Goal: Task Accomplishment & Management: Use online tool/utility

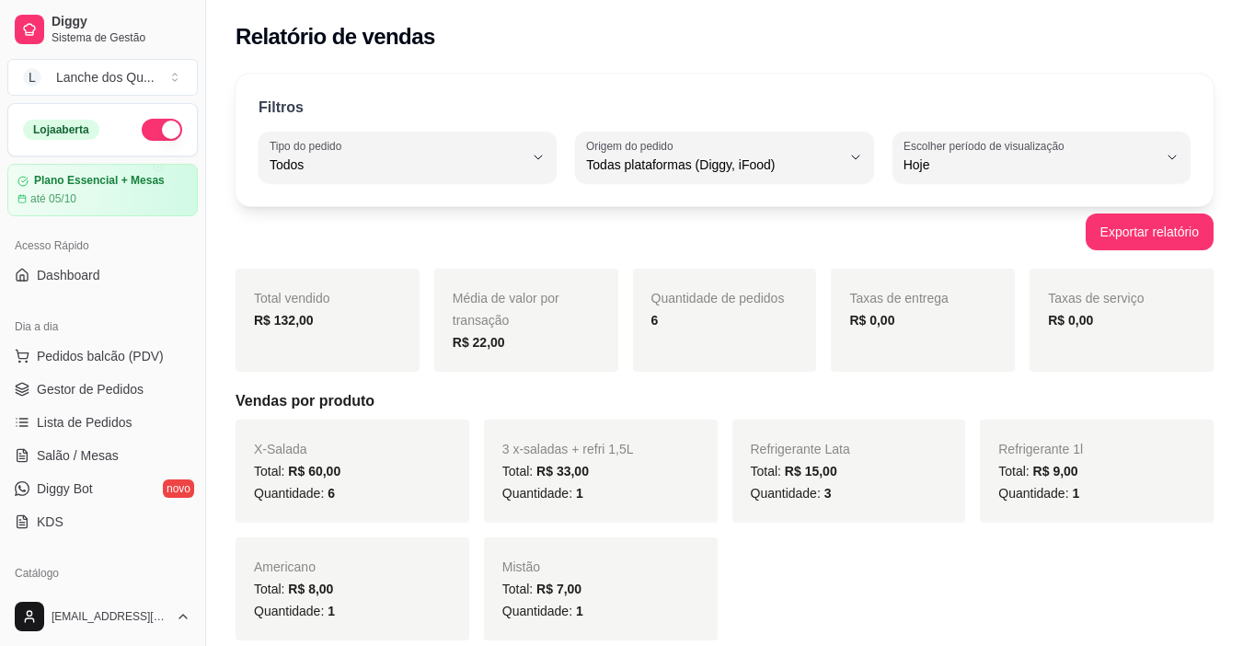
select select "ALL"
select select "0"
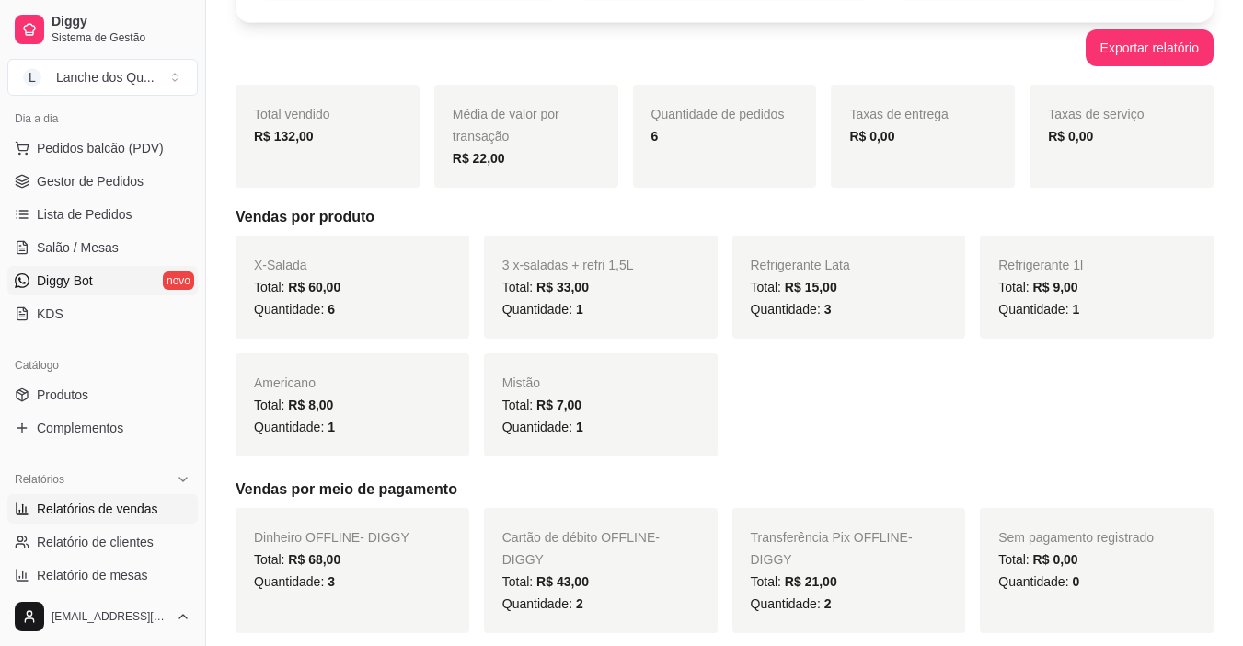
scroll to position [184, 0]
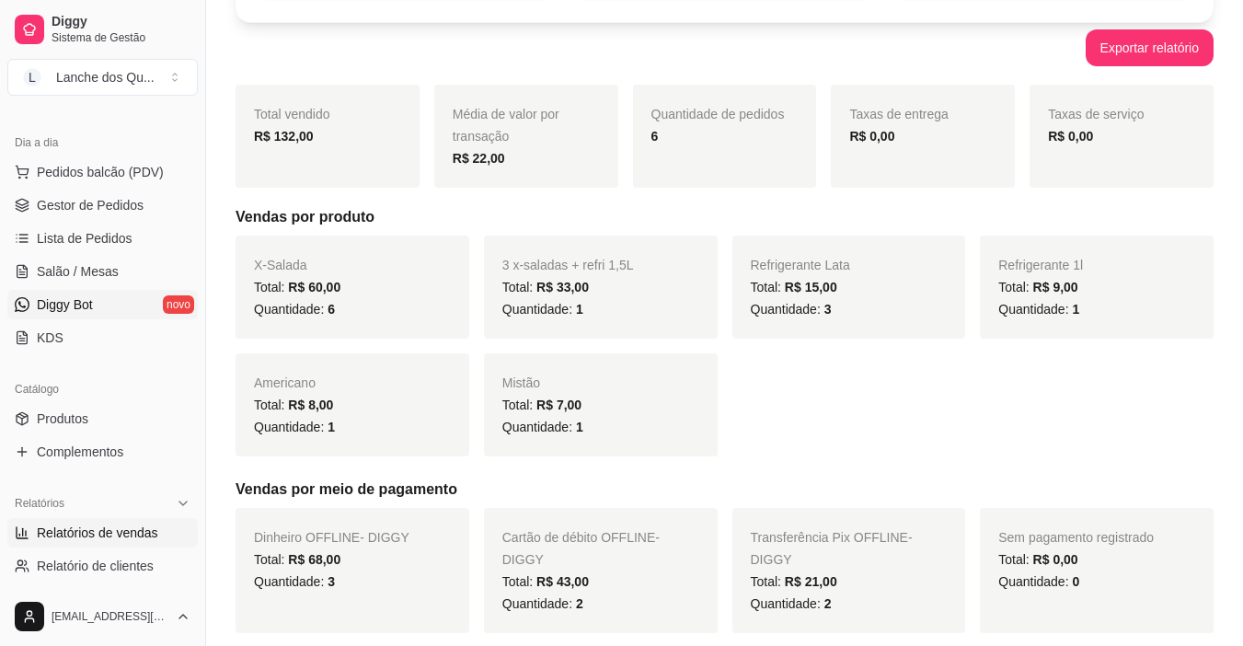
click at [63, 309] on span "Diggy Bot" at bounding box center [65, 304] width 56 height 18
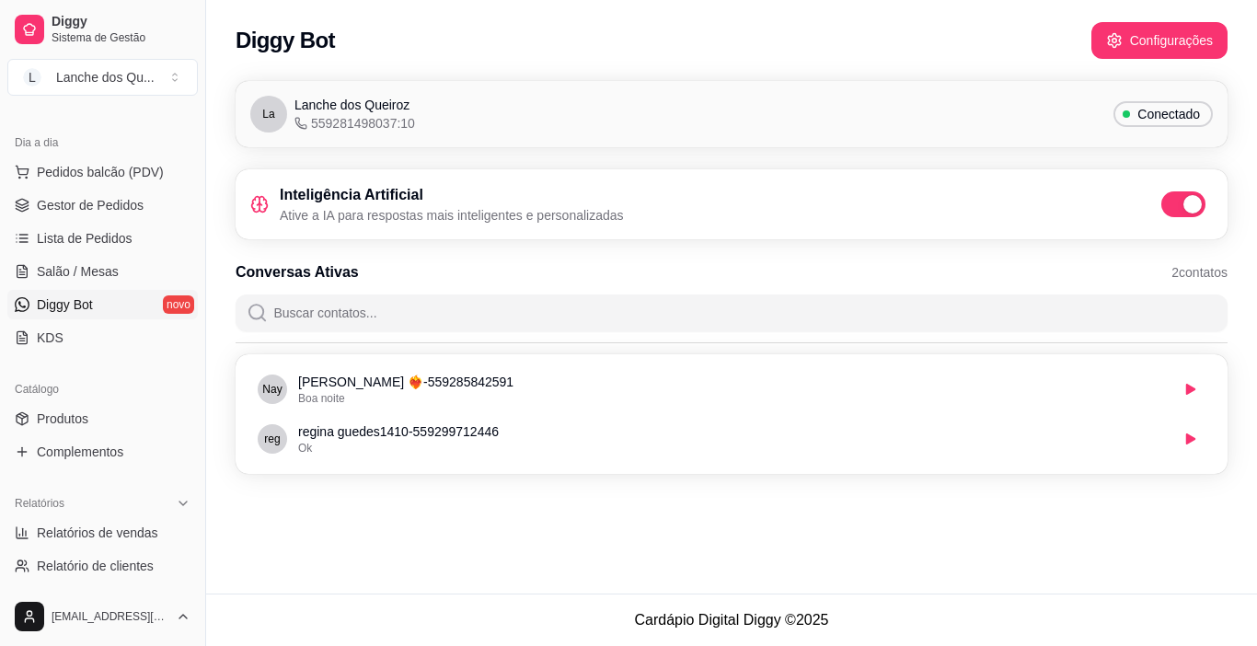
click at [1152, 117] on span "Conectado" at bounding box center [1168, 114] width 77 height 18
click at [340, 113] on span "Lanche dos Queiroz" at bounding box center [351, 105] width 115 height 18
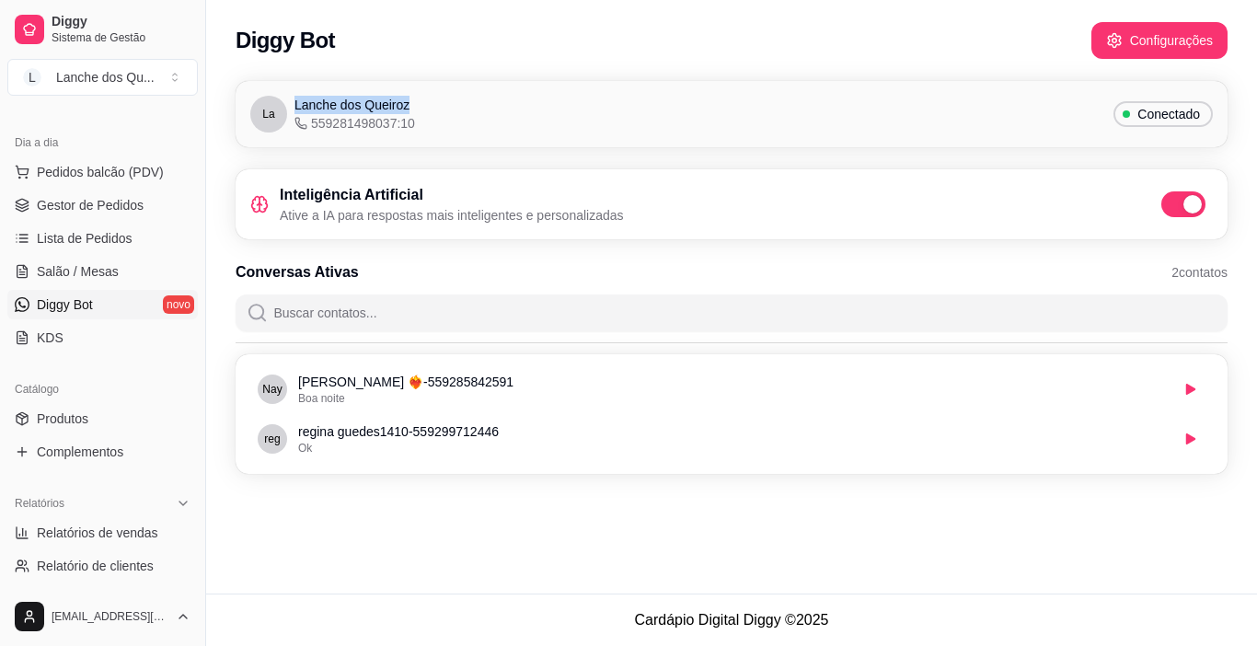
click at [340, 113] on span "Lanche dos Queiroz" at bounding box center [351, 105] width 115 height 18
click at [362, 129] on span "559281498037:10" at bounding box center [354, 123] width 121 height 18
click at [1125, 47] on button "Configurações" at bounding box center [1159, 41] width 133 height 36
drag, startPoint x: 452, startPoint y: 220, endPoint x: 604, endPoint y: 217, distance: 151.9
click at [604, 218] on p "Ative a IA para respostas mais inteligentes e personalizadas" at bounding box center [452, 215] width 344 height 18
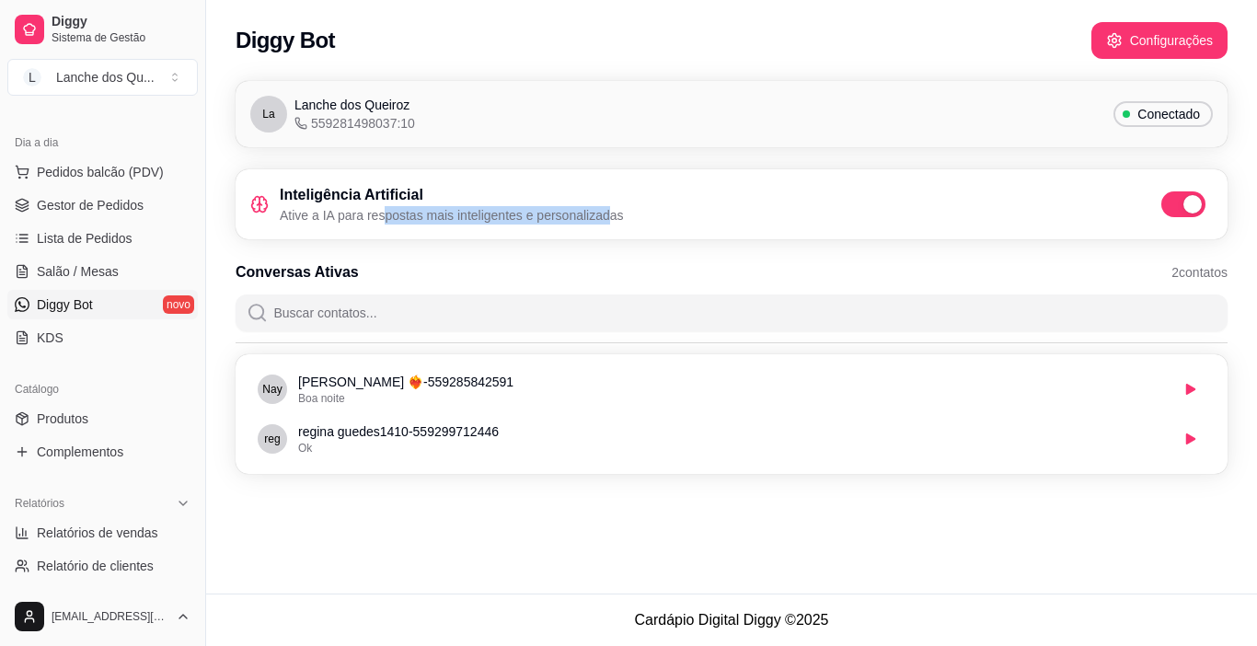
click at [604, 217] on p "Ative a IA para respostas mais inteligentes e personalizadas" at bounding box center [452, 215] width 344 height 18
click at [1201, 275] on span "2 contatos" at bounding box center [1199, 272] width 56 height 18
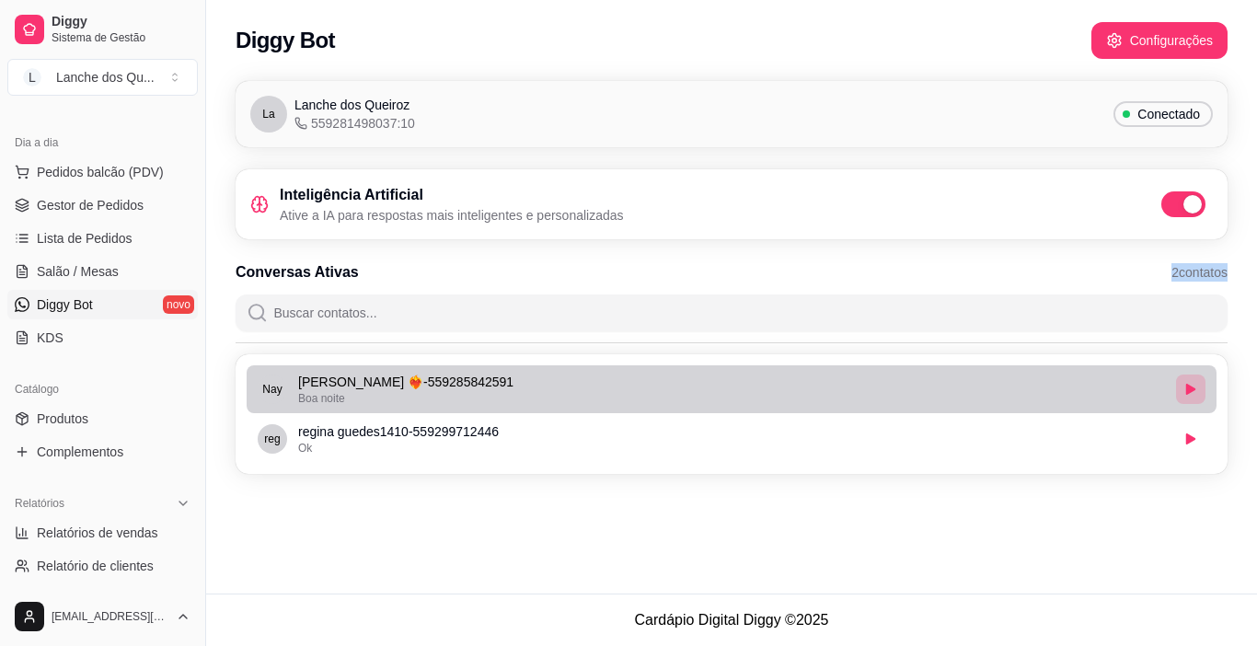
click at [1182, 389] on button "button" at bounding box center [1190, 389] width 29 height 29
click at [1194, 389] on icon "button" at bounding box center [1190, 389] width 11 height 11
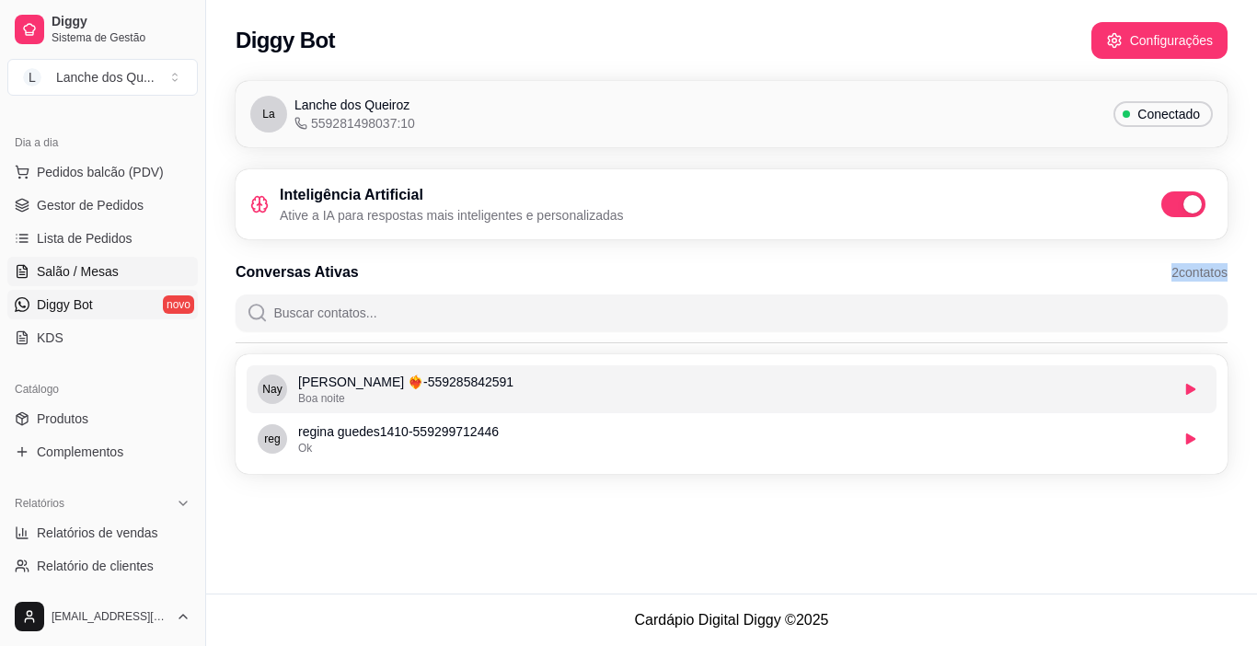
click at [75, 274] on span "Salão / Mesas" at bounding box center [78, 271] width 82 height 18
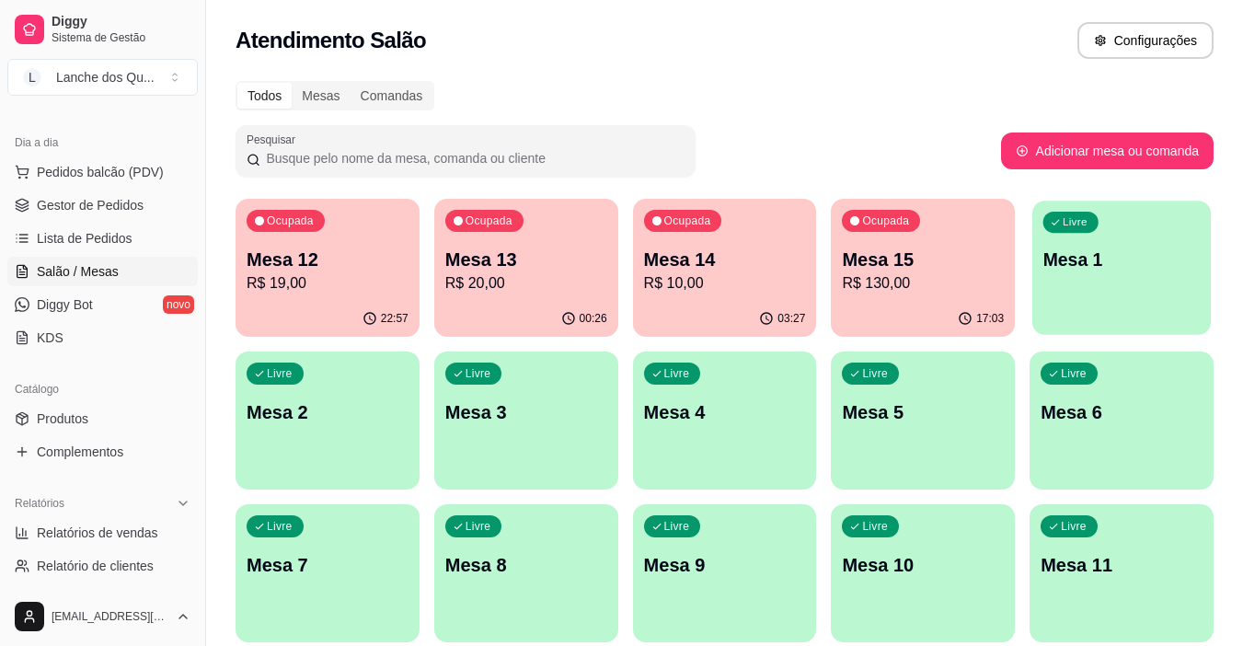
click at [1138, 261] on p "Mesa 1" at bounding box center [1122, 260] width 157 height 25
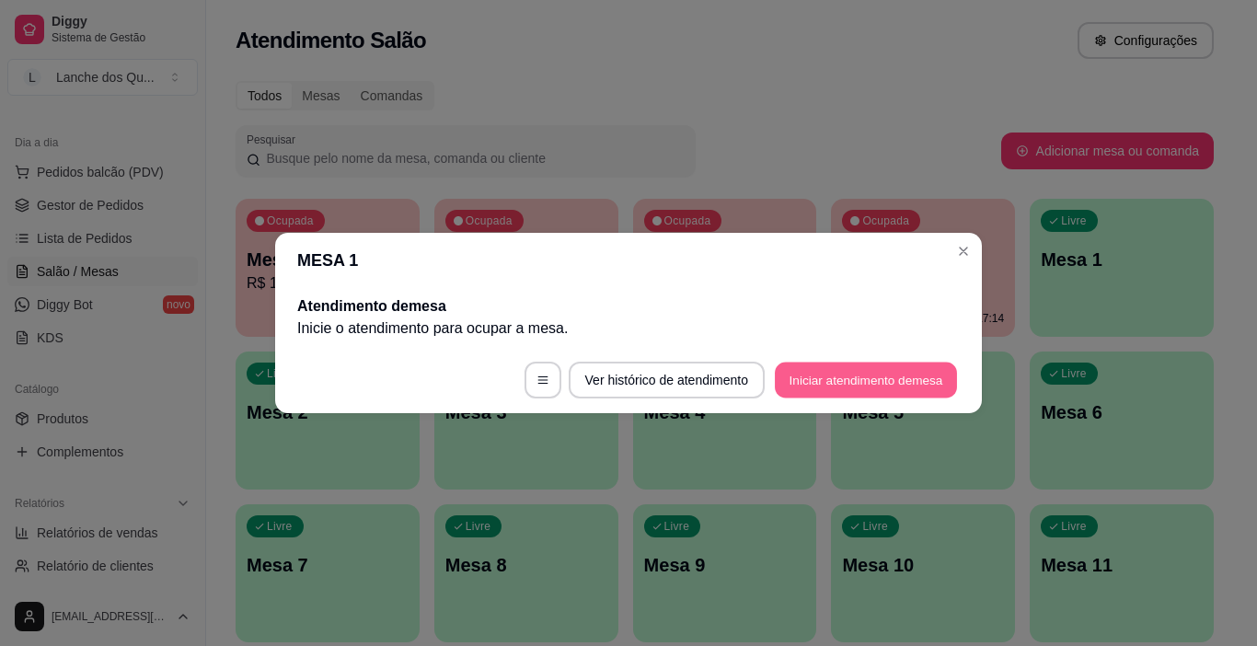
click at [867, 363] on button "Iniciar atendimento de mesa" at bounding box center [866, 381] width 182 height 36
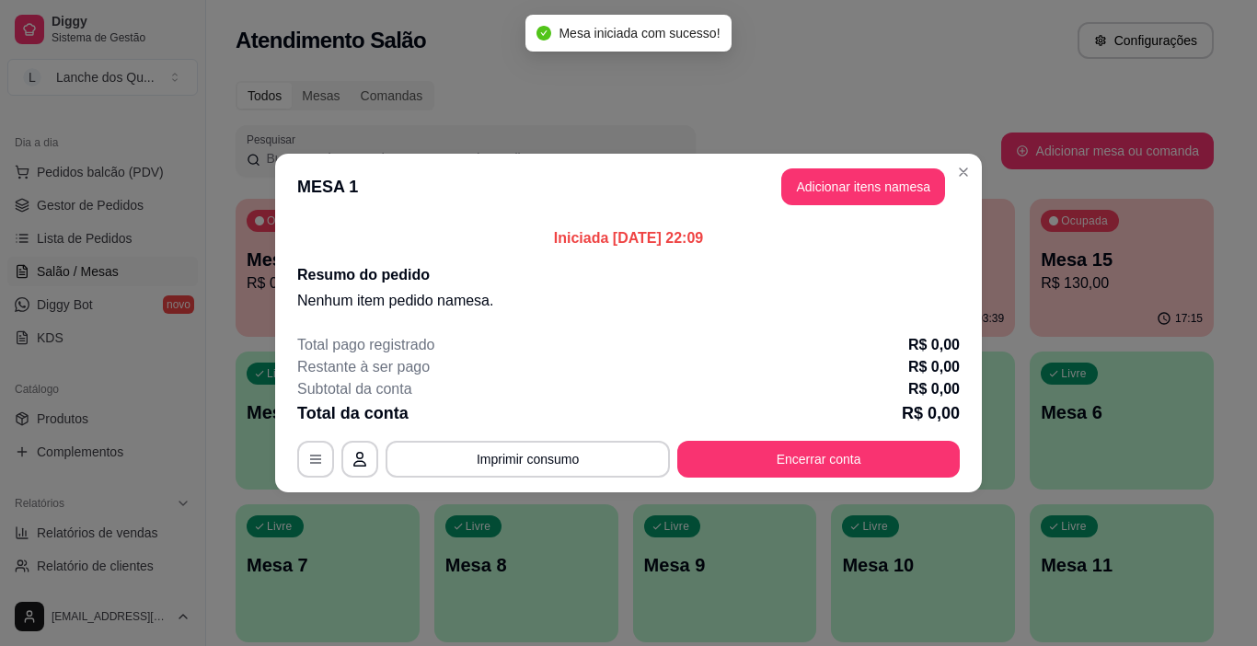
click at [902, 185] on button "Adicionar itens na mesa" at bounding box center [863, 186] width 164 height 37
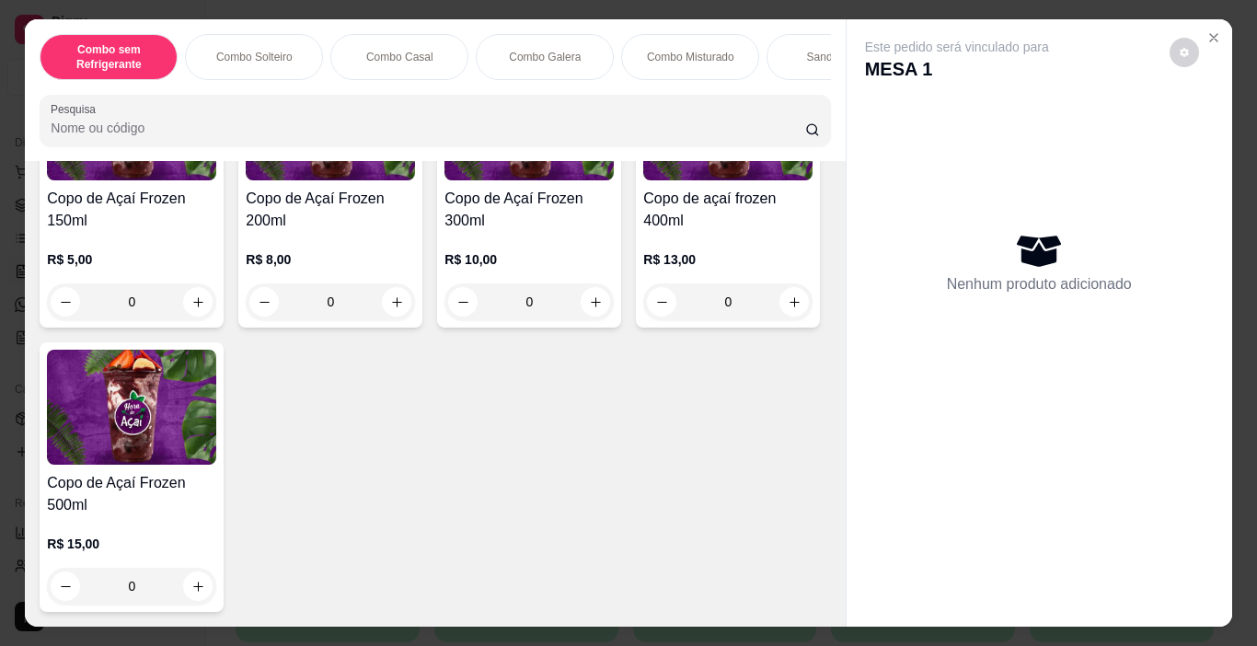
scroll to position [5613, 0]
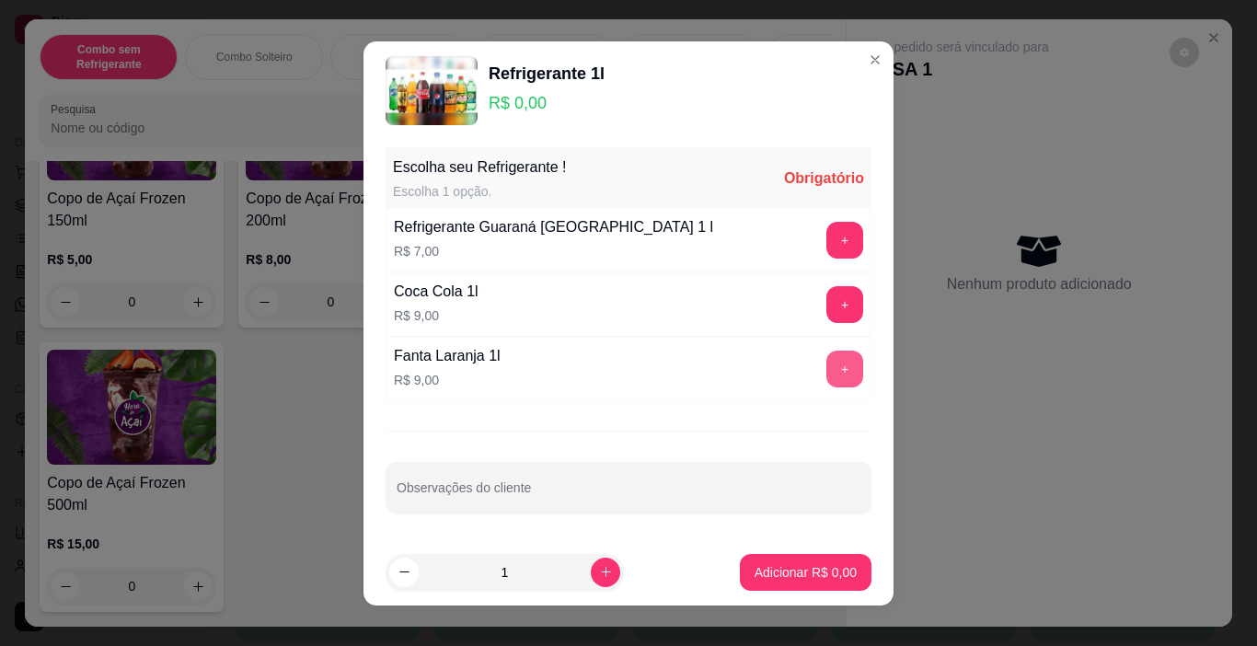
click at [831, 366] on button "+" at bounding box center [844, 369] width 37 height 37
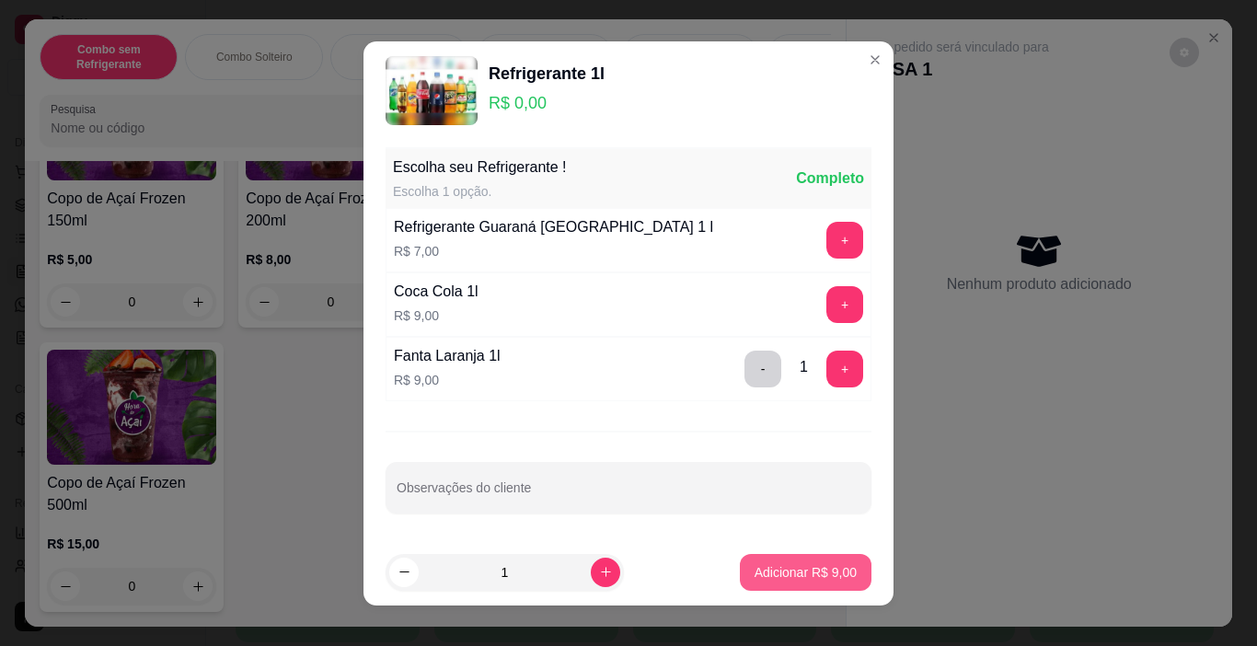
click at [809, 579] on p "Adicionar R$ 9,00" at bounding box center [806, 572] width 102 height 18
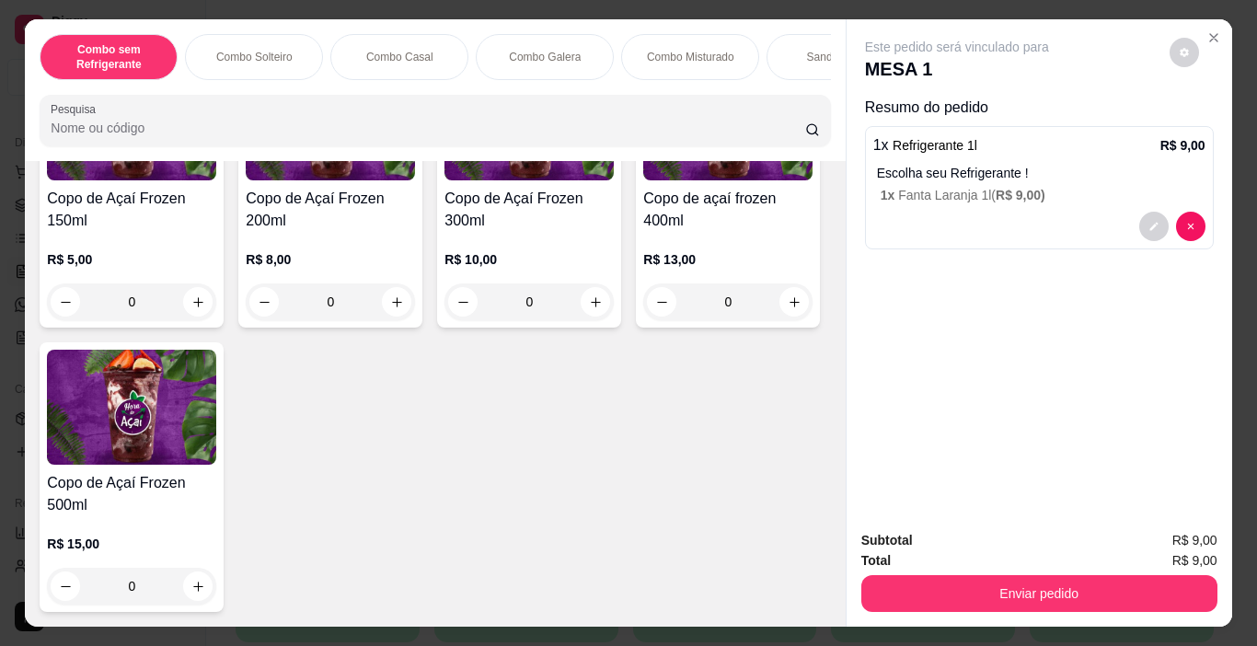
click at [945, 582] on button "Enviar pedido" at bounding box center [1039, 593] width 356 height 37
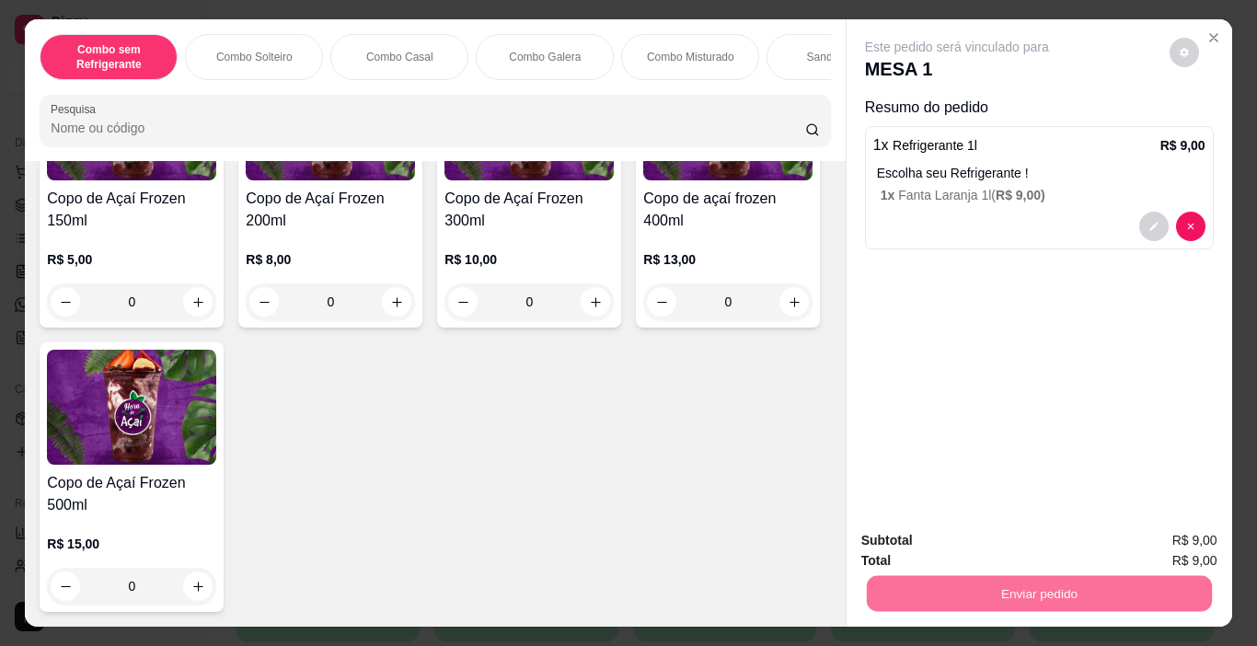
click at [991, 527] on button "Registrar cliente" at bounding box center [1046, 541] width 118 height 34
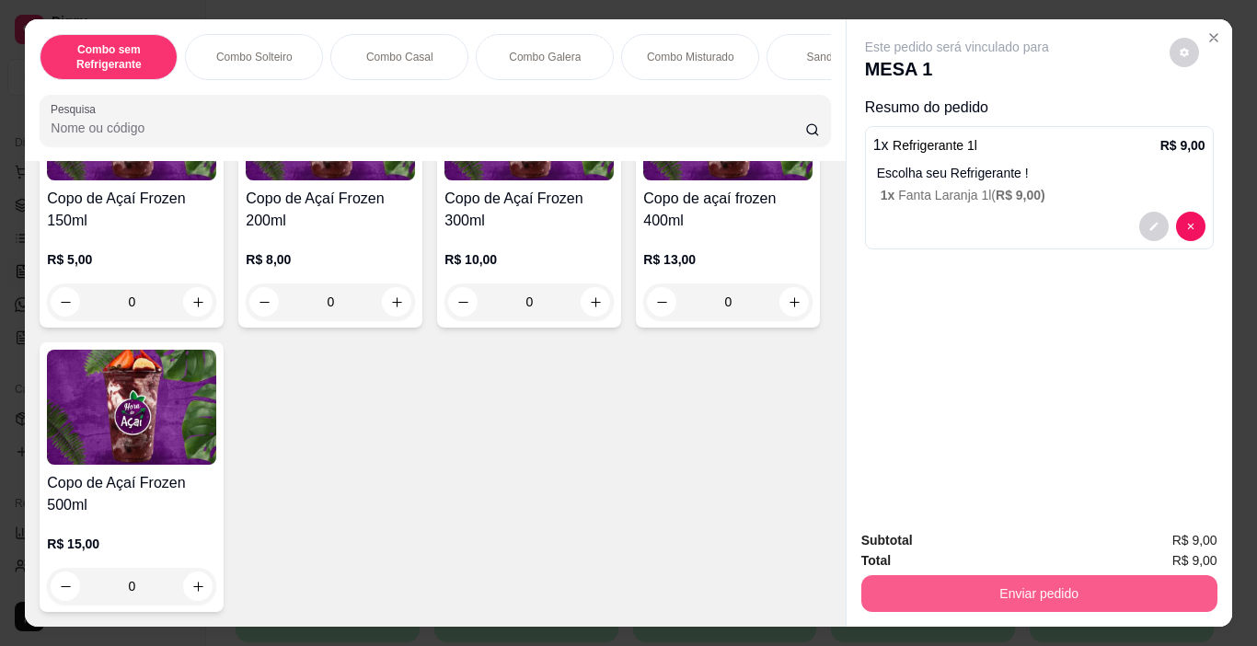
click at [1036, 580] on button "Enviar pedido" at bounding box center [1039, 593] width 356 height 37
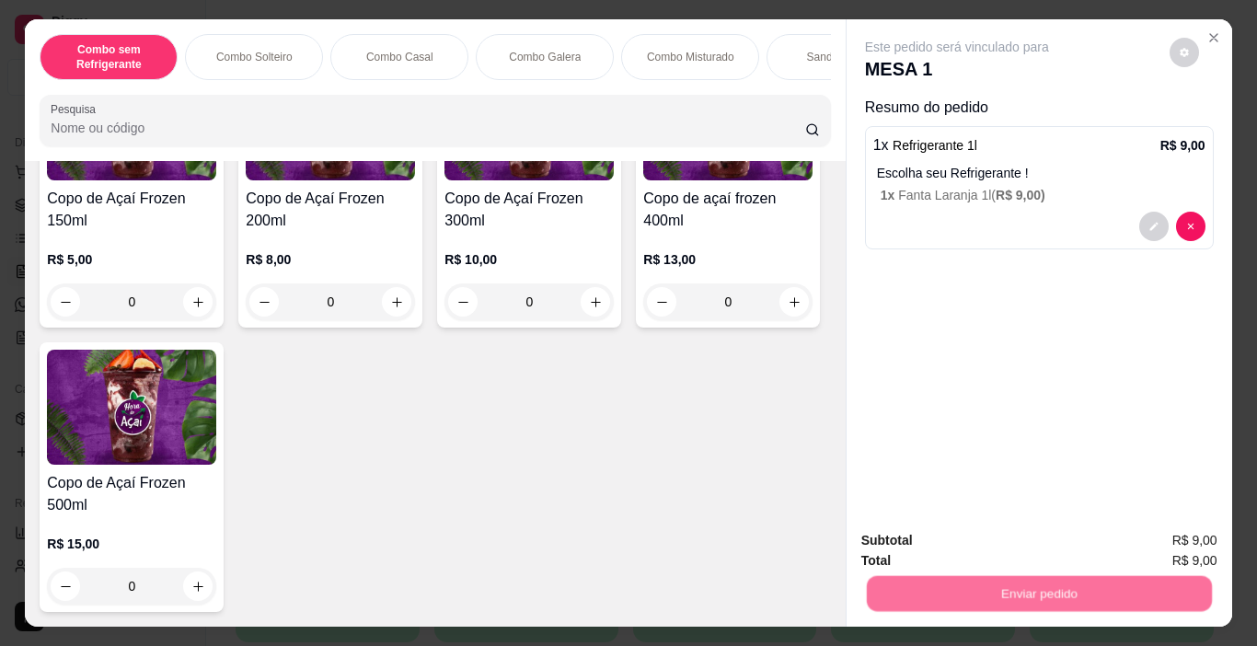
click at [1163, 548] on button "Enviar pedido" at bounding box center [1169, 541] width 104 height 35
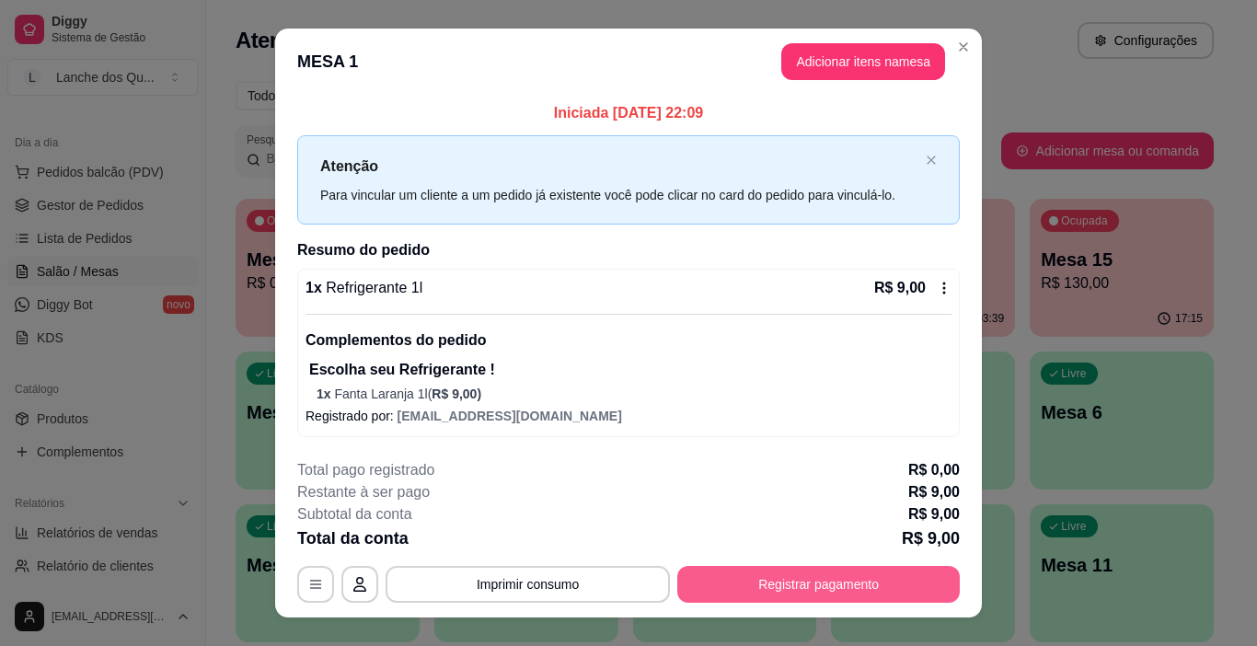
click at [817, 576] on button "Registrar pagamento" at bounding box center [818, 584] width 283 height 37
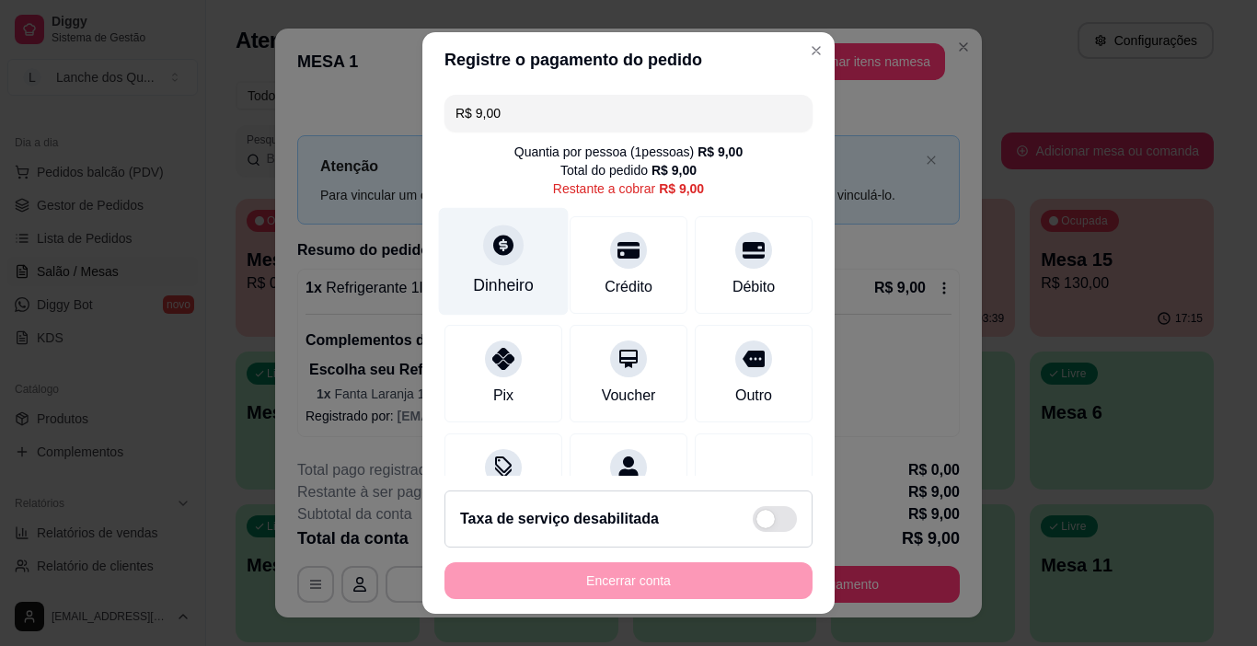
click at [516, 274] on div "Dinheiro" at bounding box center [503, 285] width 61 height 24
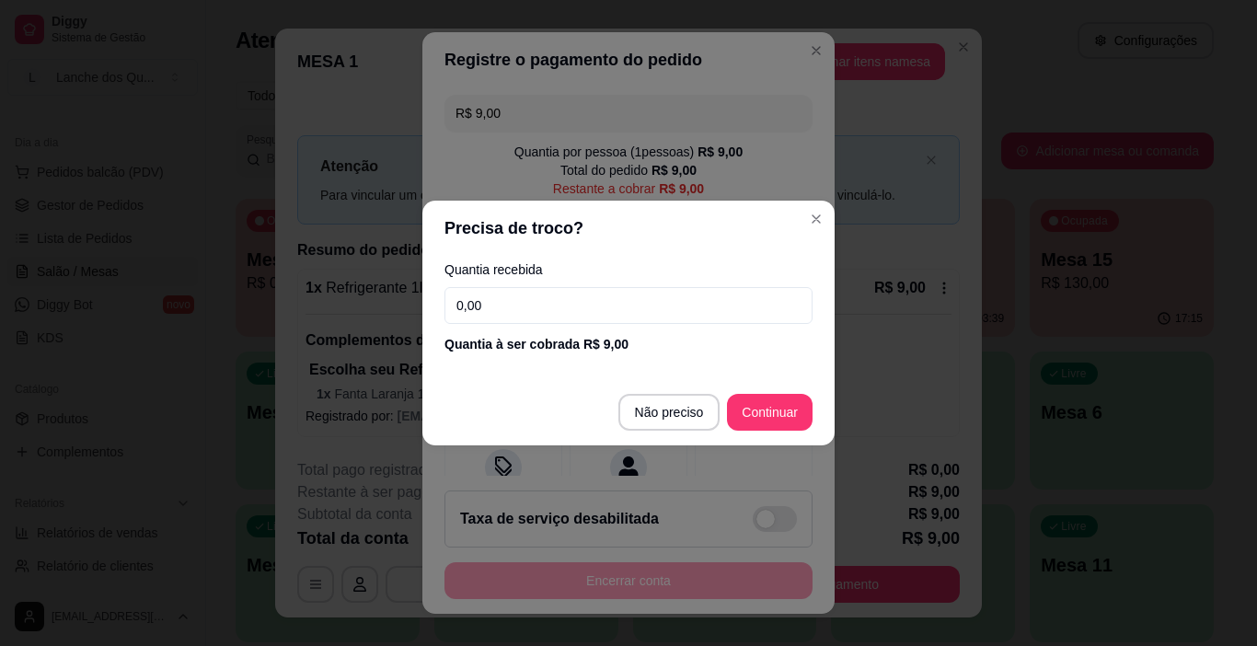
drag, startPoint x: 459, startPoint y: 296, endPoint x: 360, endPoint y: 288, distance: 99.7
click at [360, 288] on div "Precisa de troco? Quantia recebida 0,00 Quantia à ser cobrada R$ 9,00 Não preci…" at bounding box center [628, 323] width 1257 height 646
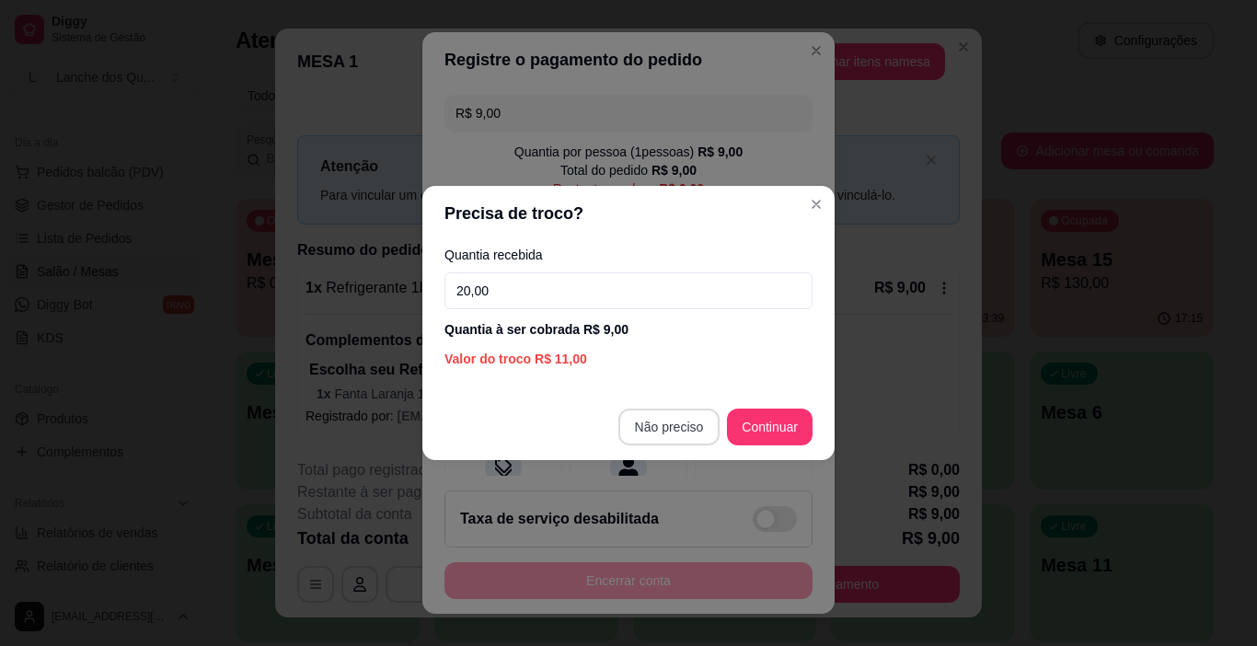
type input "20,00"
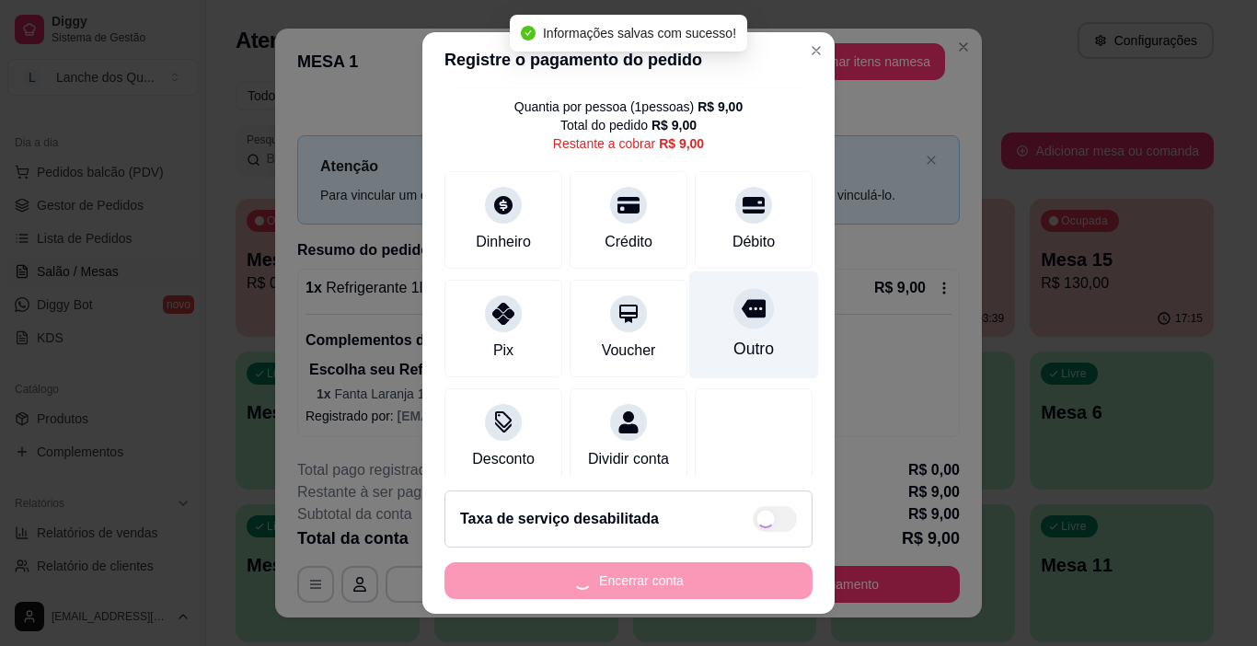
type input "R$ 0,00"
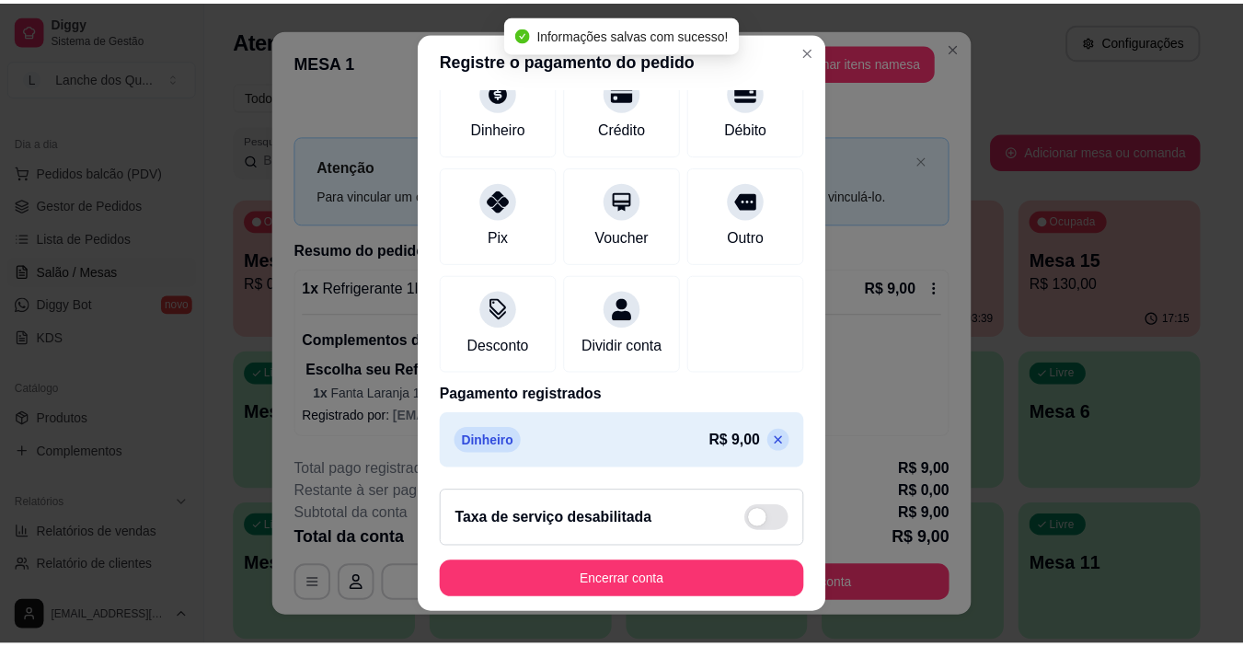
scroll to position [27, 0]
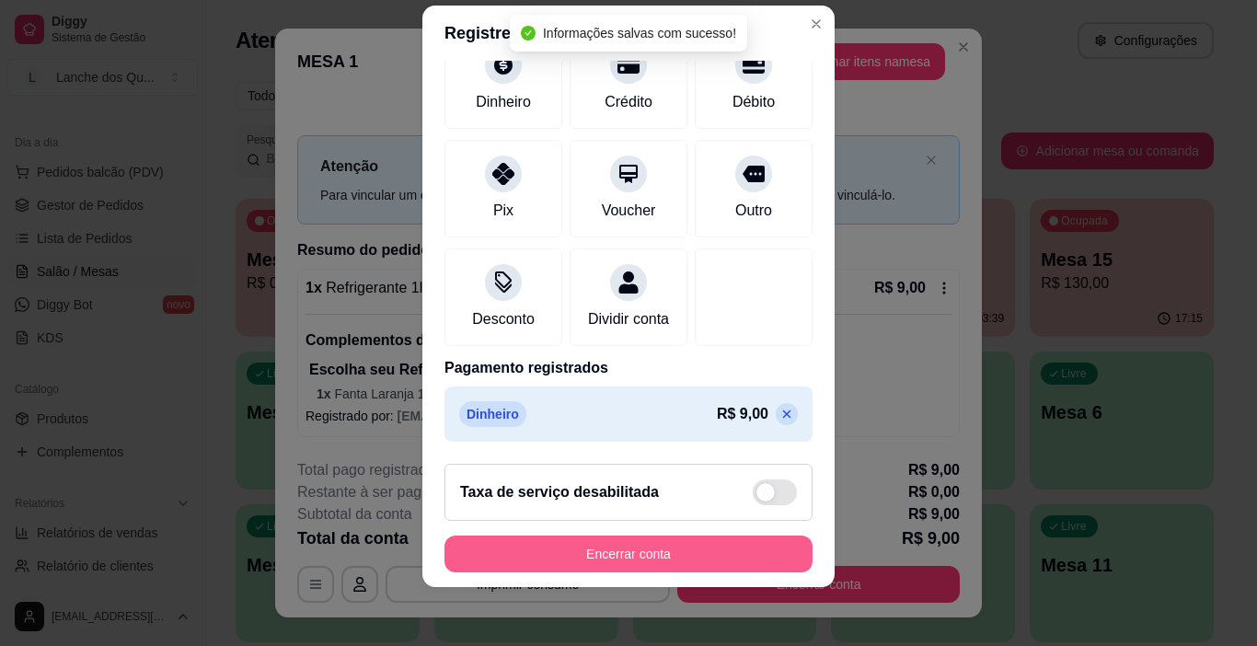
click at [639, 559] on button "Encerrar conta" at bounding box center [628, 554] width 368 height 37
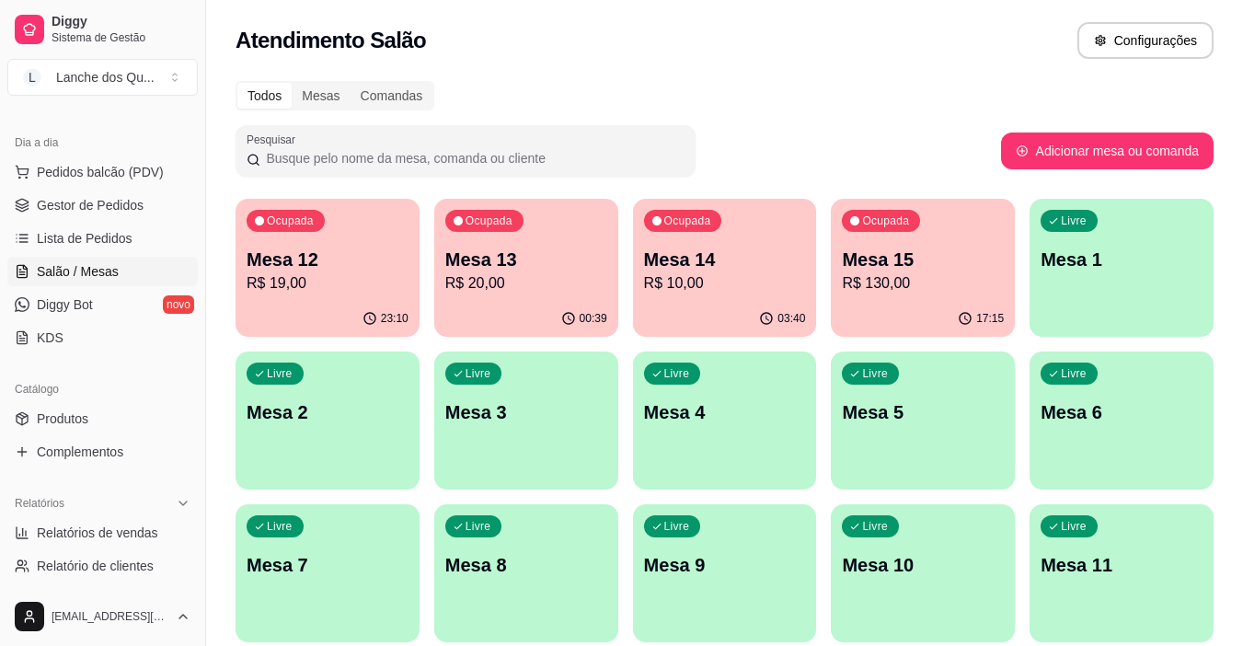
click at [298, 295] on div "Ocupada Mesa 12 R$ 19,00" at bounding box center [328, 250] width 184 height 102
click at [463, 212] on div "Ocupada" at bounding box center [484, 221] width 78 height 22
click at [708, 288] on p "R$ 10,00" at bounding box center [725, 283] width 162 height 22
click at [951, 265] on p "Mesa 15" at bounding box center [923, 260] width 162 height 26
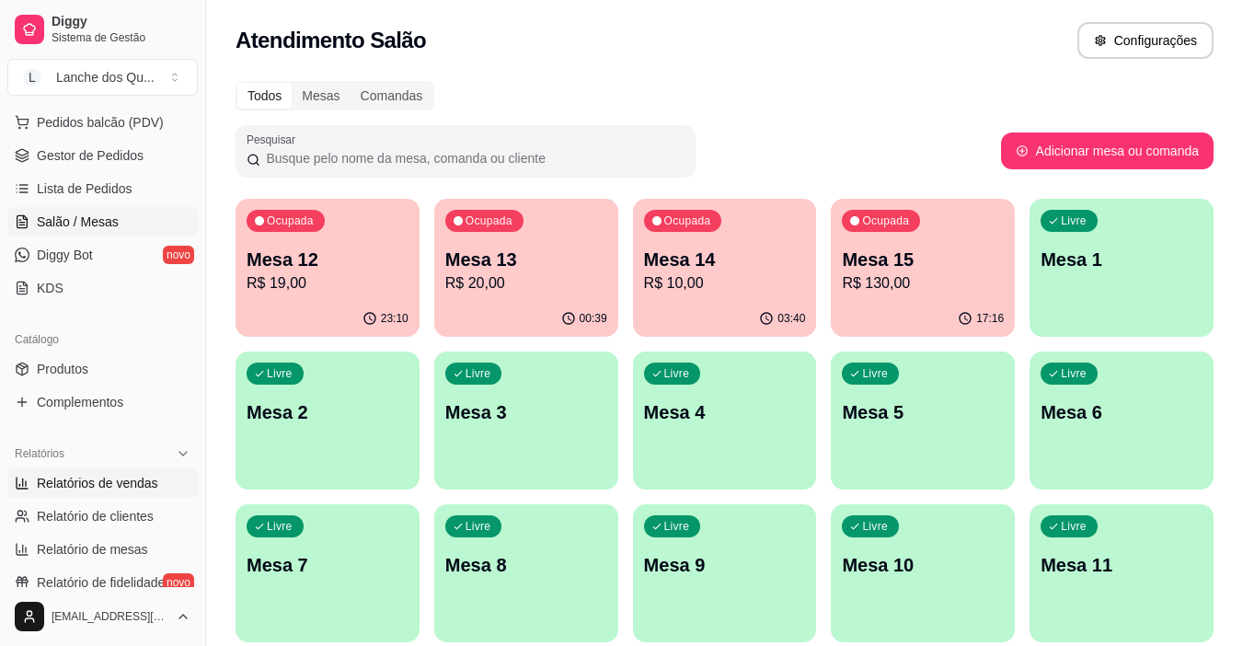
scroll to position [276, 0]
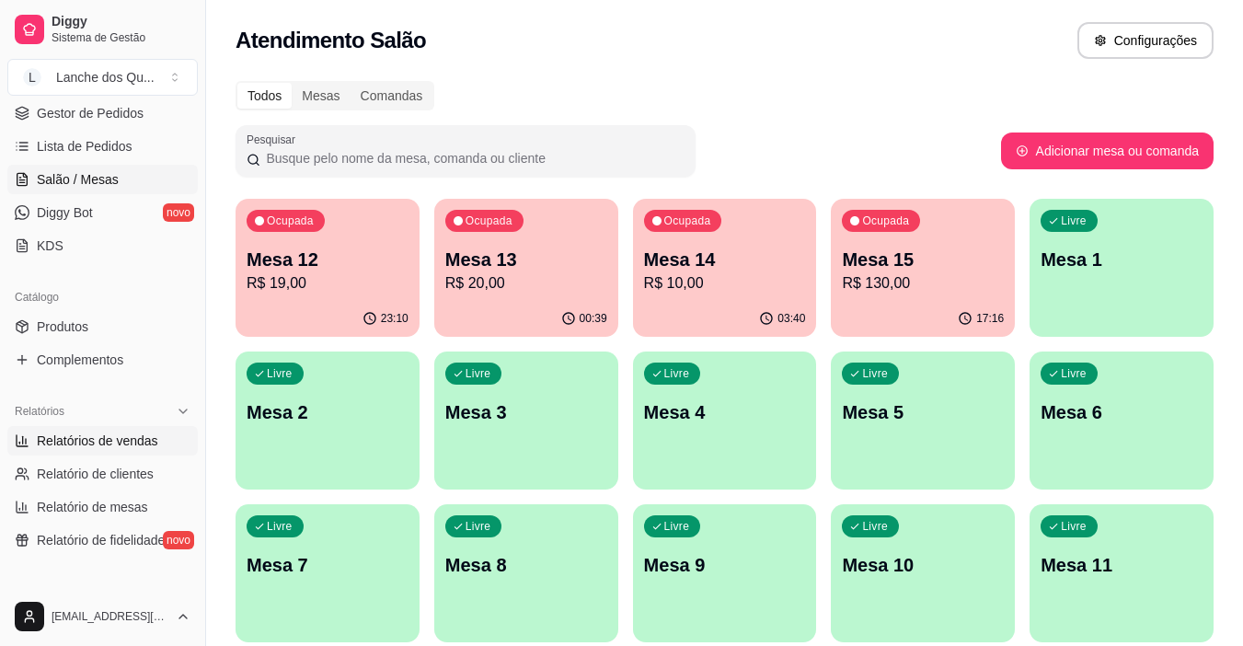
click at [79, 426] on link "Relatórios de vendas" at bounding box center [102, 440] width 190 height 29
select select "ALL"
select select "0"
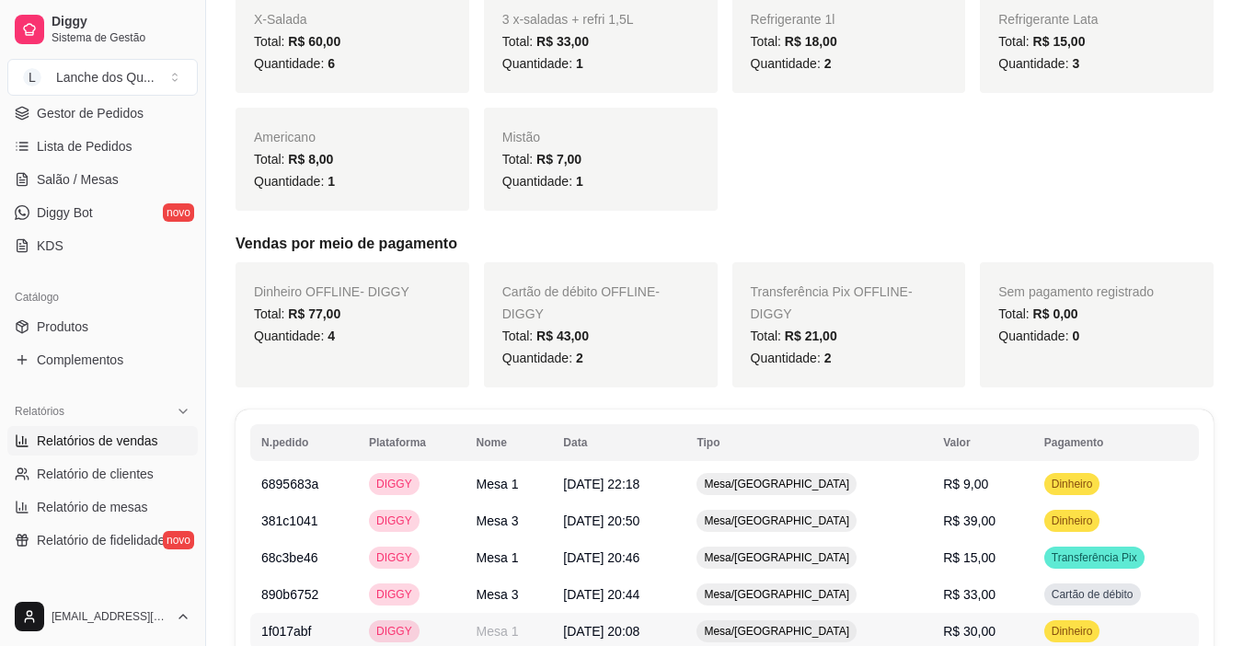
scroll to position [640, 0]
